Goal: Find specific page/section: Find specific page/section

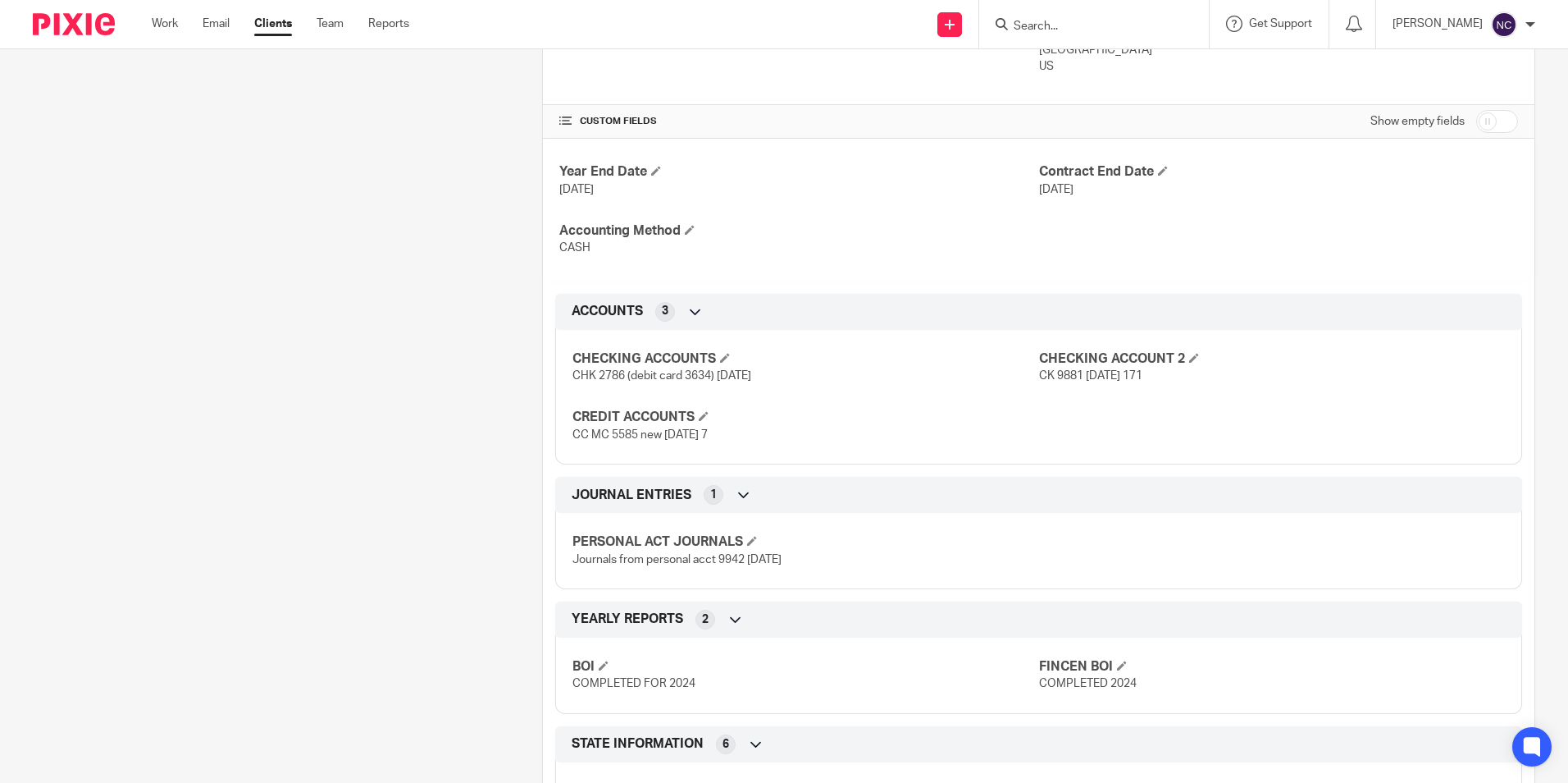
scroll to position [712, 0]
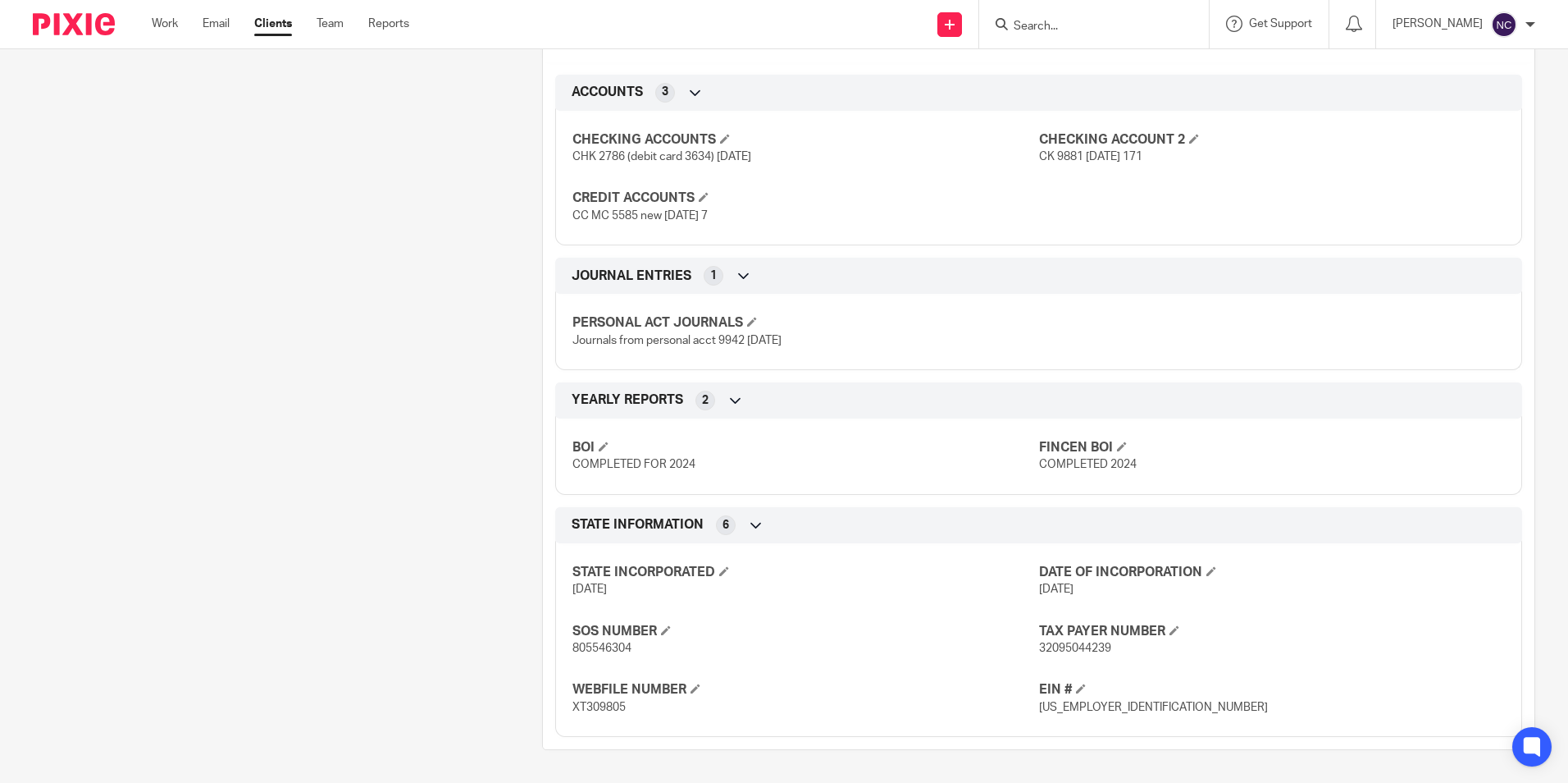
click at [1078, 708] on span "[US_EMPLOYER_IDENTIFICATION_NUMBER]" at bounding box center [1153, 707] width 229 height 12
copy span "[US_EMPLOYER_IDENTIFICATION_NUMBER]"
click at [1022, 30] on input "Search" at bounding box center [1086, 26] width 148 height 14
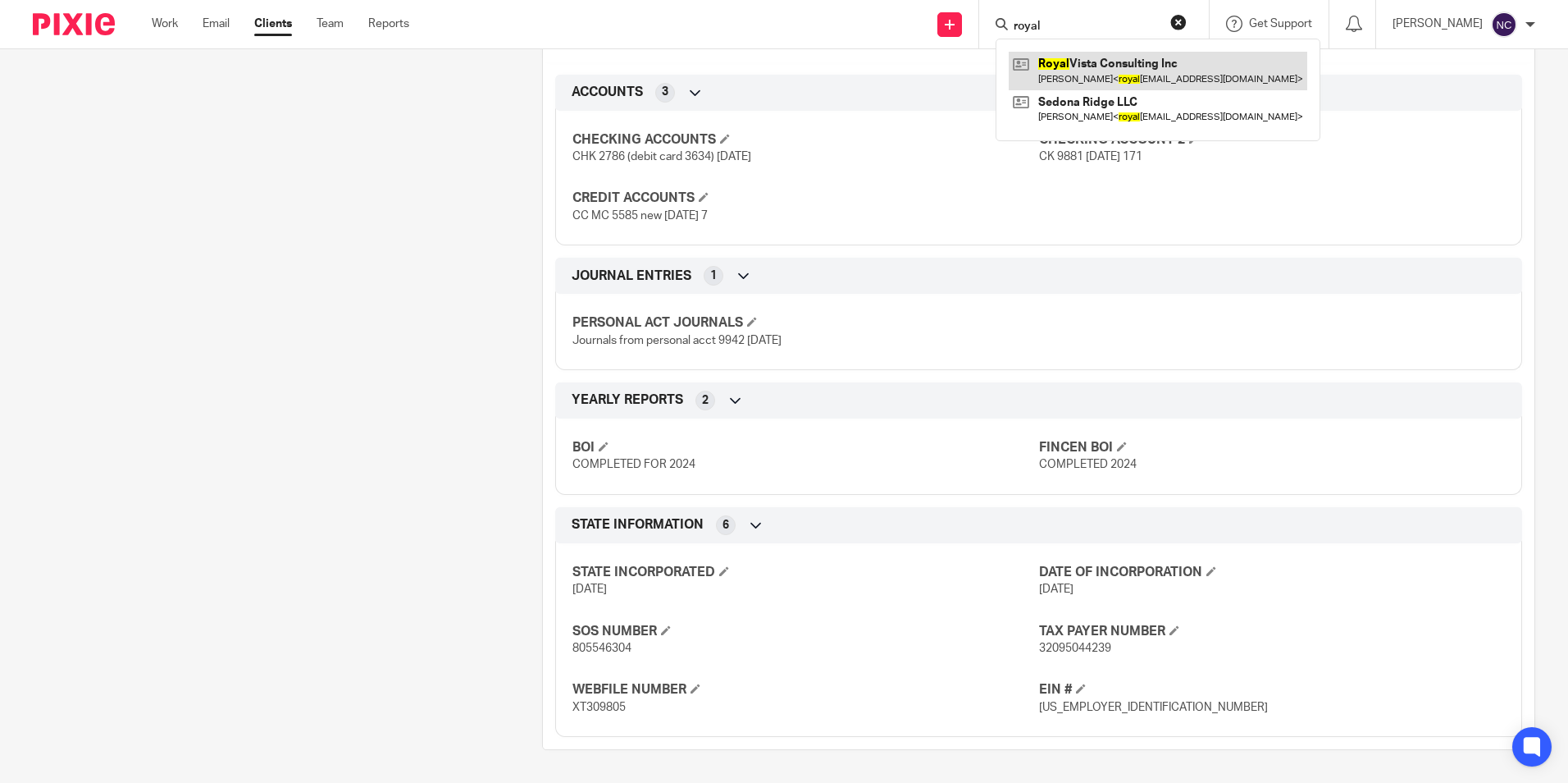
type input "royal"
click at [1088, 59] on link at bounding box center [1158, 70] width 299 height 37
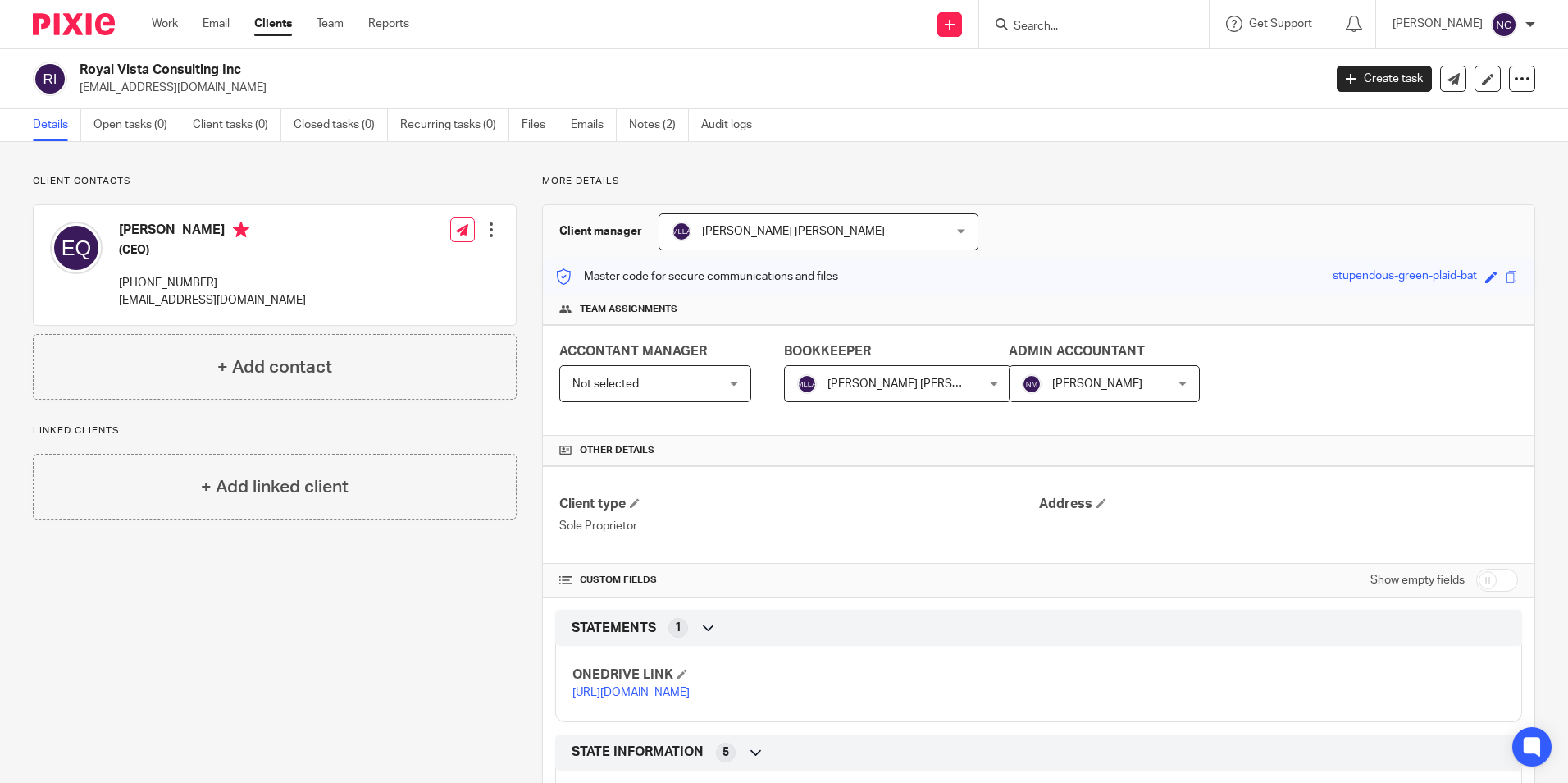
click at [689, 698] on link "[URL][DOMAIN_NAME]" at bounding box center [631, 693] width 117 height 12
